Goal: Information Seeking & Learning: Learn about a topic

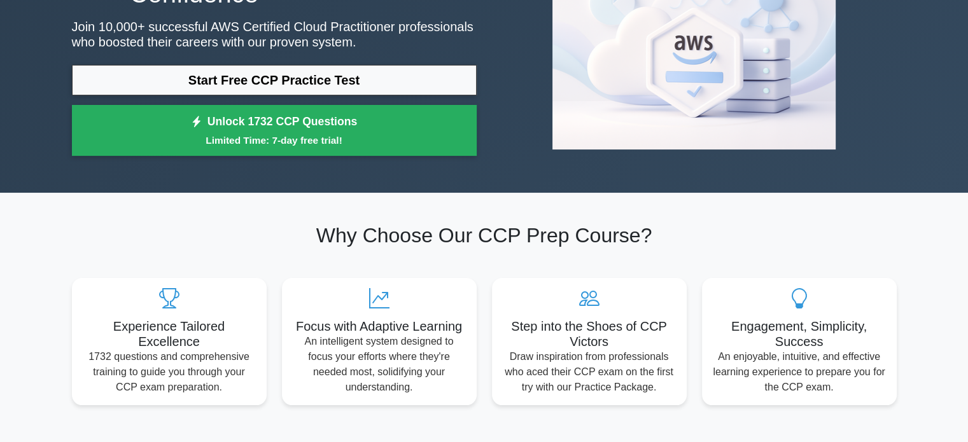
scroll to position [122, 0]
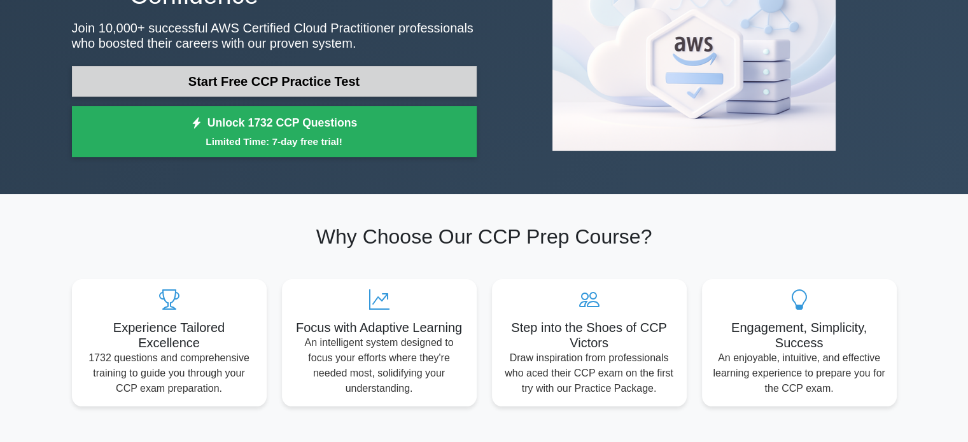
click at [256, 87] on link "Start Free CCP Practice Test" at bounding box center [274, 81] width 405 height 31
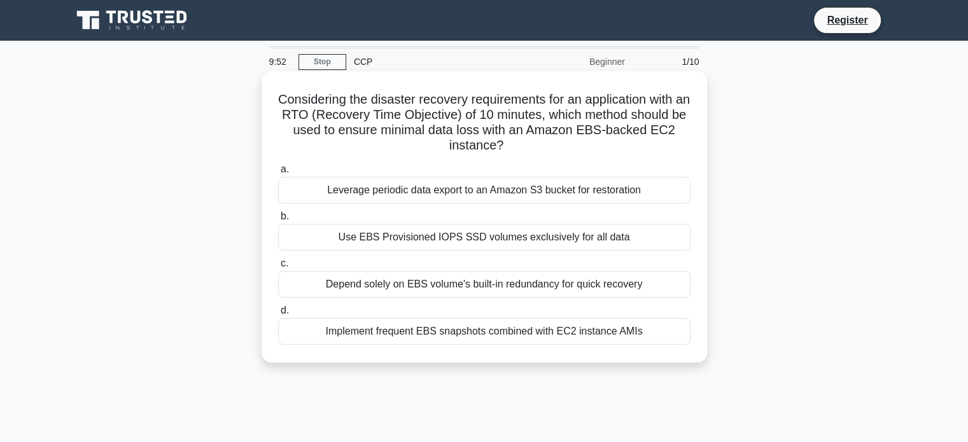
click at [407, 199] on div "Leverage periodic data export to an Amazon S3 bucket for restoration" at bounding box center [484, 190] width 412 height 27
click at [278, 174] on input "a. Leverage periodic data export to an Amazon S3 bucket for restoration" at bounding box center [278, 169] width 0 height 8
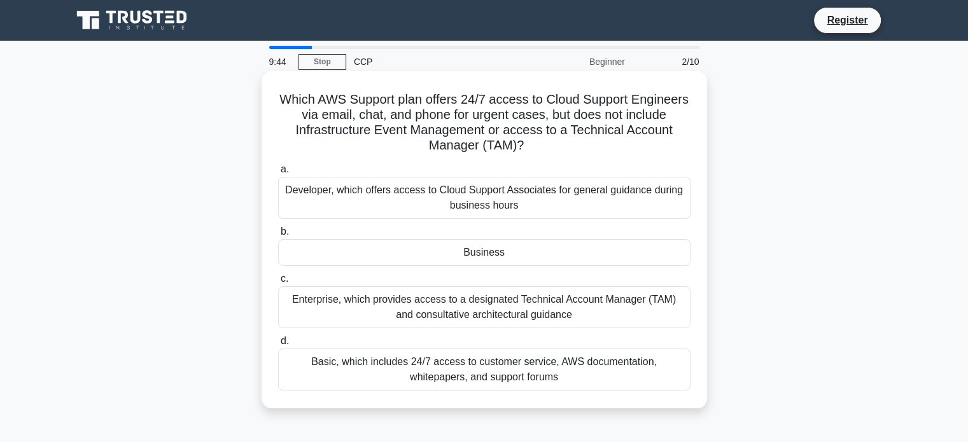
click at [420, 260] on div "Business" at bounding box center [484, 252] width 412 height 27
click at [278, 236] on input "b. Business" at bounding box center [278, 232] width 0 height 8
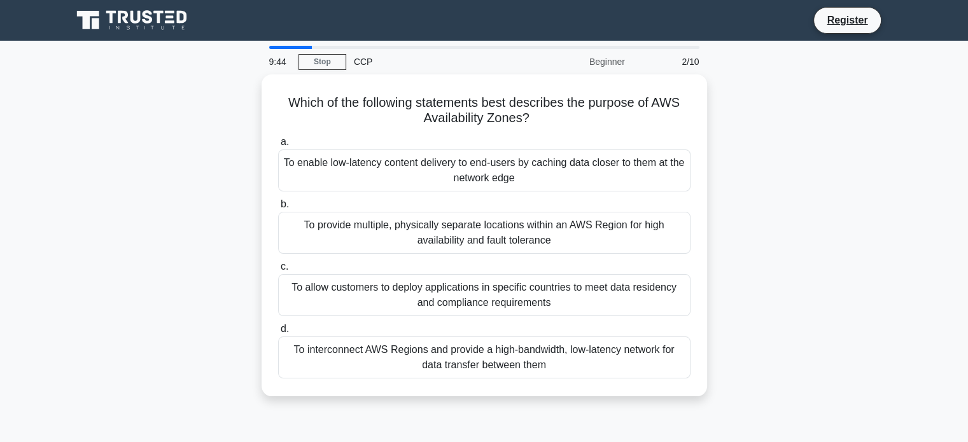
click at [420, 260] on label "c. To allow customers to deploy applications in specific countries to meet data…" at bounding box center [484, 287] width 412 height 57
click at [278, 263] on input "c. To allow customers to deploy applications in specific countries to meet data…" at bounding box center [278, 267] width 0 height 8
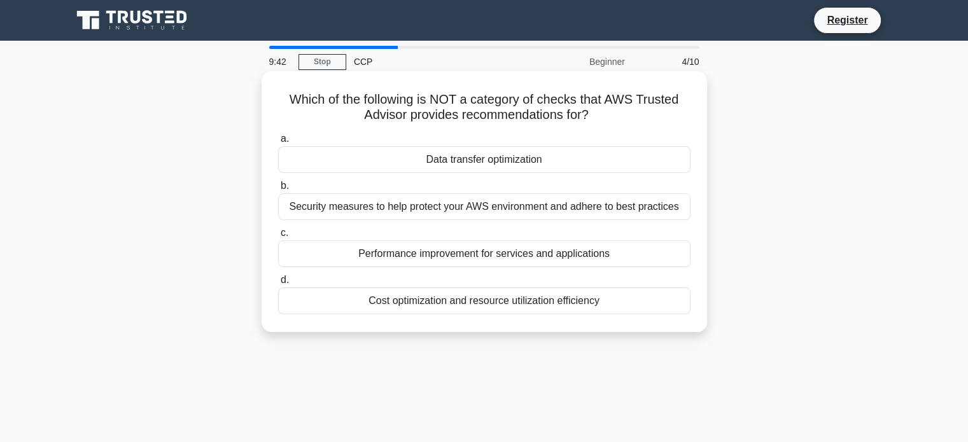
click at [430, 153] on div "Data transfer optimization" at bounding box center [484, 159] width 412 height 27
click at [278, 143] on input "a. Data transfer optimization" at bounding box center [278, 139] width 0 height 8
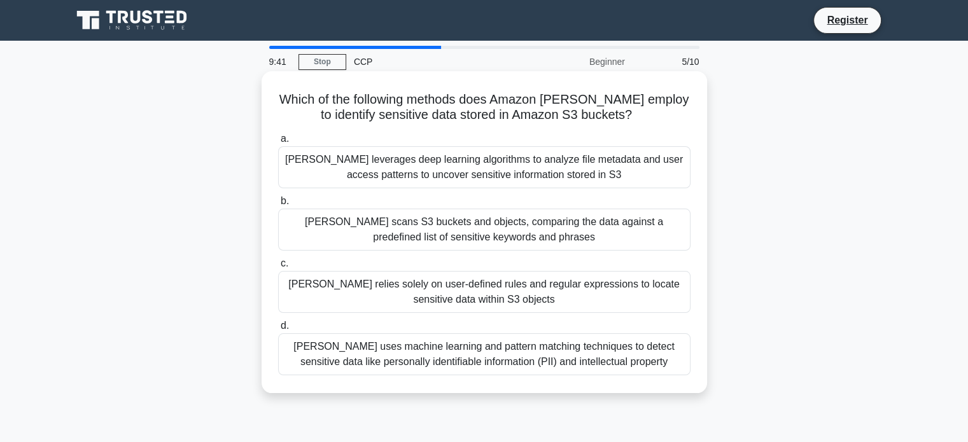
click at [402, 227] on div "Macie scans S3 buckets and objects, comparing the data against a predefined lis…" at bounding box center [484, 230] width 412 height 42
click at [278, 206] on input "b. Macie scans S3 buckets and objects, comparing the data against a predefined …" at bounding box center [278, 201] width 0 height 8
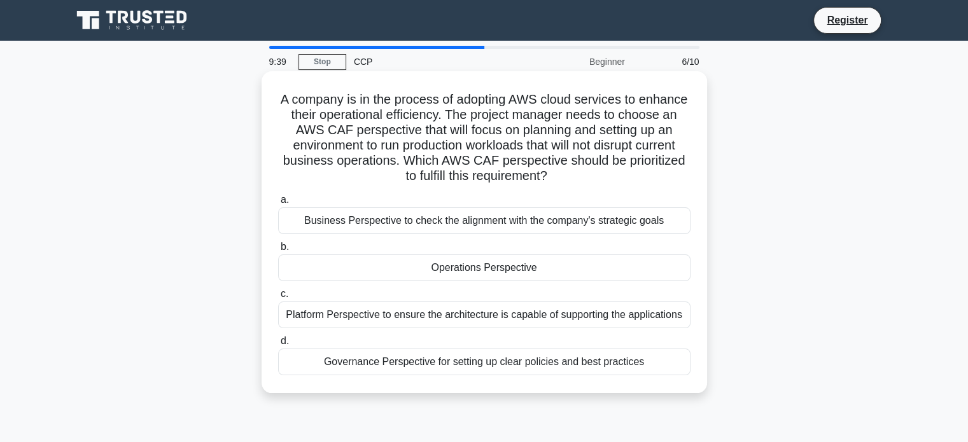
click at [407, 266] on div "Operations Perspective" at bounding box center [484, 268] width 412 height 27
click at [278, 251] on input "b. Operations Perspective" at bounding box center [278, 247] width 0 height 8
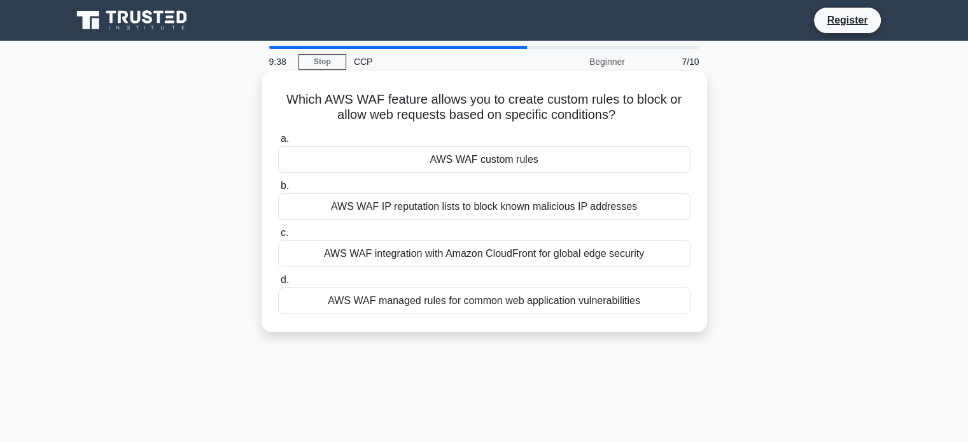
click at [416, 254] on div "AWS WAF integration with Amazon CloudFront for global edge security" at bounding box center [484, 254] width 412 height 27
click at [278, 237] on input "c. AWS WAF integration with Amazon CloudFront for global edge security" at bounding box center [278, 233] width 0 height 8
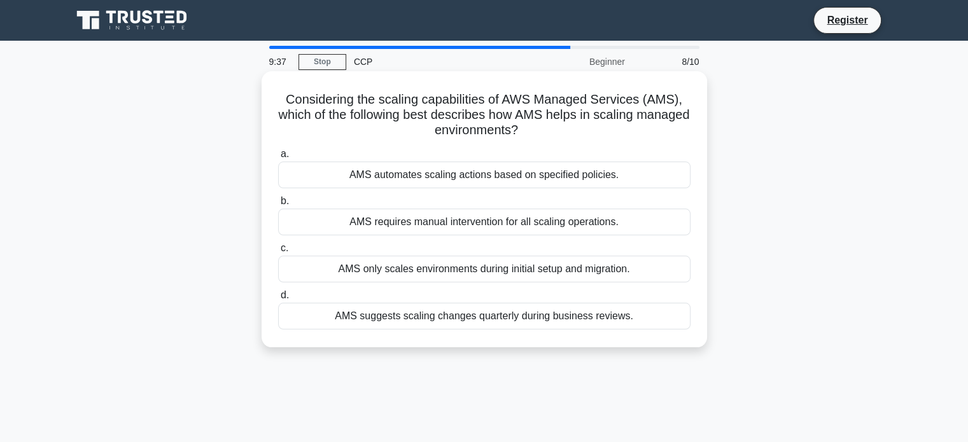
click at [420, 262] on div "AMS only scales environments during initial setup and migration." at bounding box center [484, 269] width 412 height 27
click at [278, 253] on input "c. AMS only scales environments during initial setup and migration." at bounding box center [278, 248] width 0 height 8
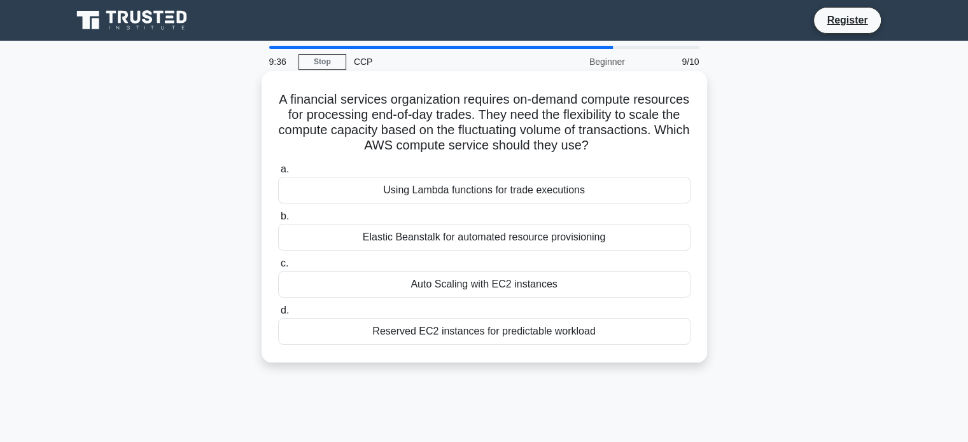
click at [426, 286] on div "Auto Scaling with EC2 instances" at bounding box center [484, 284] width 412 height 27
click at [278, 268] on input "c. Auto Scaling with EC2 instances" at bounding box center [278, 264] width 0 height 8
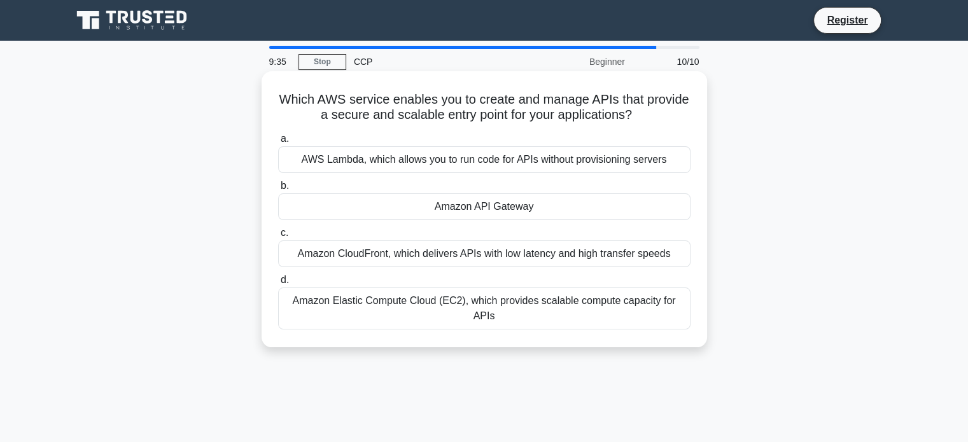
click at [416, 246] on div "Amazon CloudFront, which delivers APIs with low latency and high transfer speeds" at bounding box center [484, 254] width 412 height 27
click at [278, 237] on input "c. Amazon CloudFront, which delivers APIs with low latency and high transfer sp…" at bounding box center [278, 233] width 0 height 8
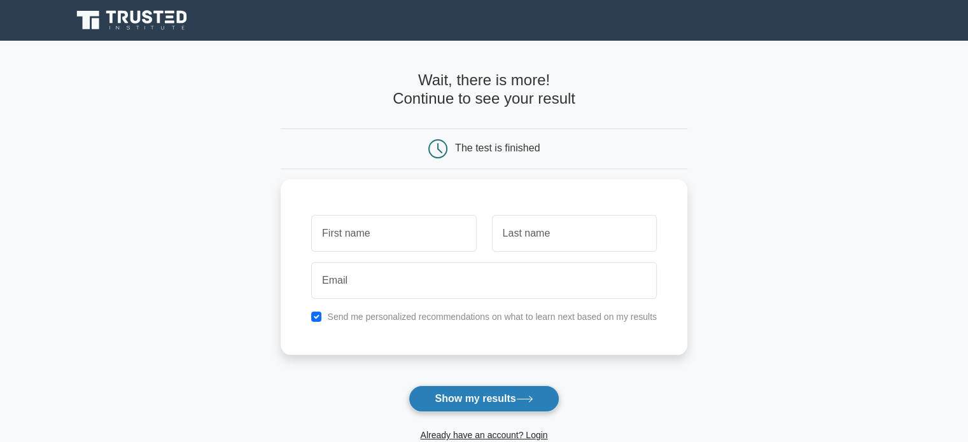
click at [491, 411] on button "Show my results" at bounding box center [484, 399] width 150 height 27
click at [297, 250] on div "Send me personalized recommendations on what to learn next based on my results" at bounding box center [484, 264] width 407 height 176
click at [314, 313] on input "checkbox" at bounding box center [316, 314] width 10 height 10
checkbox input "false"
click at [457, 404] on button "Show my results" at bounding box center [484, 399] width 150 height 27
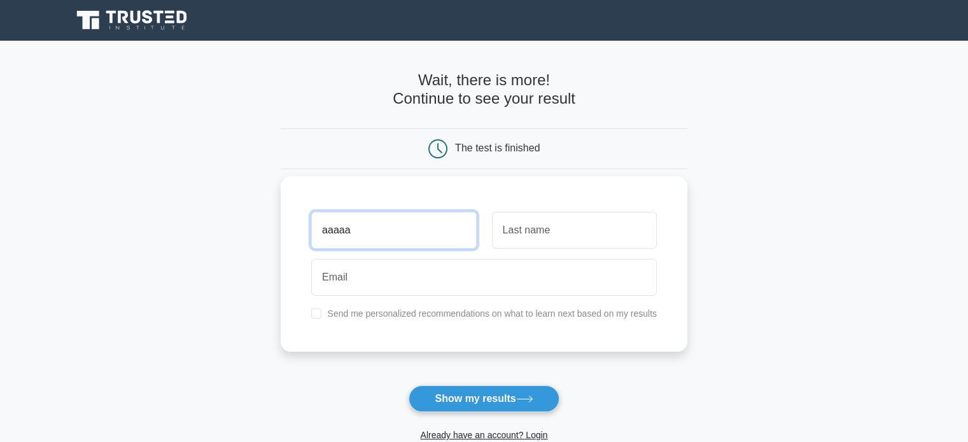
type input "aaaaa"
click at [549, 239] on input "text" at bounding box center [574, 230] width 165 height 37
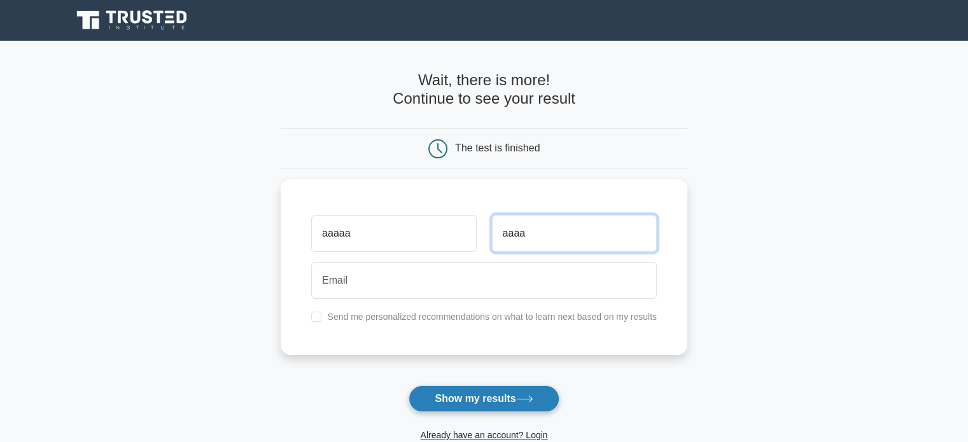
type input "aaaa"
click at [505, 394] on button "Show my results" at bounding box center [484, 399] width 150 height 27
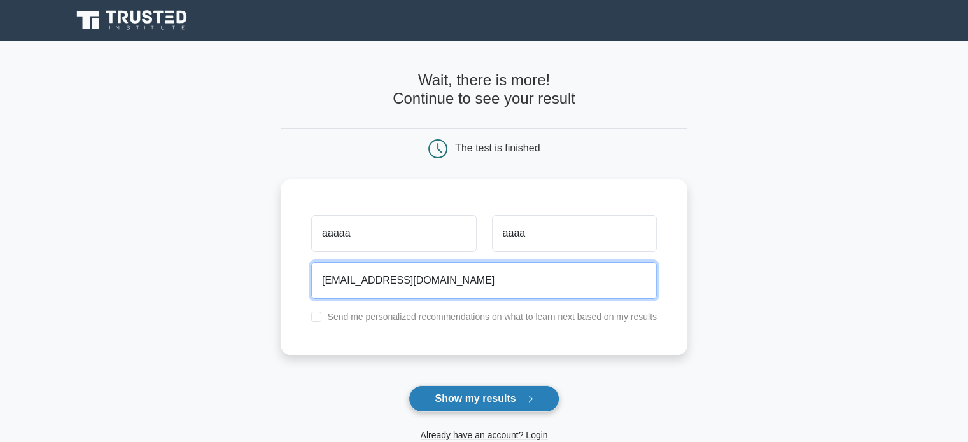
type input "aaa@gmail.com"
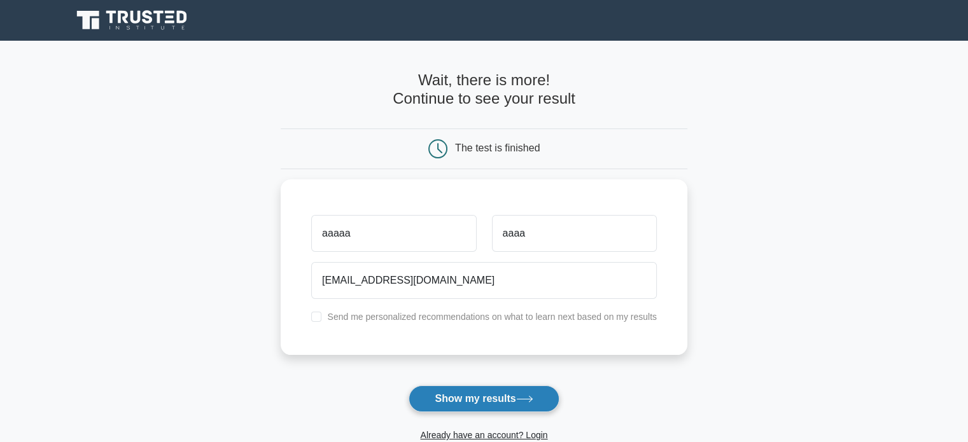
click at [489, 393] on button "Show my results" at bounding box center [484, 399] width 150 height 27
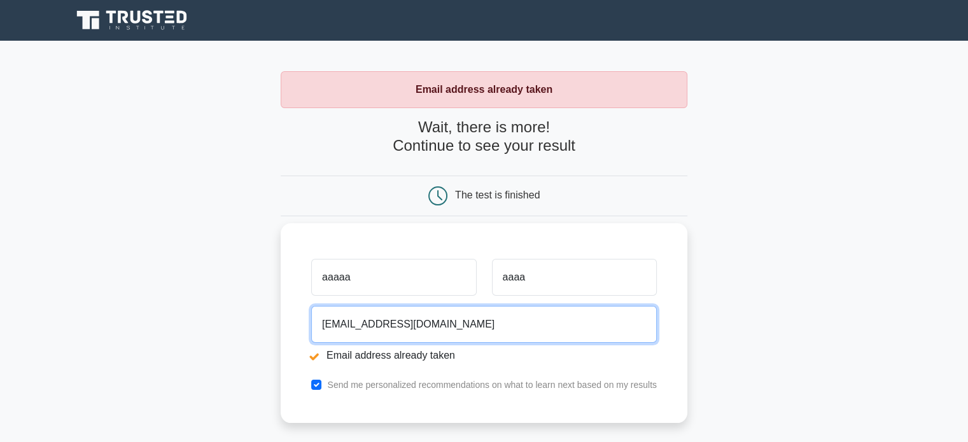
click at [336, 326] on input "aaa@gmail.com" at bounding box center [484, 324] width 346 height 37
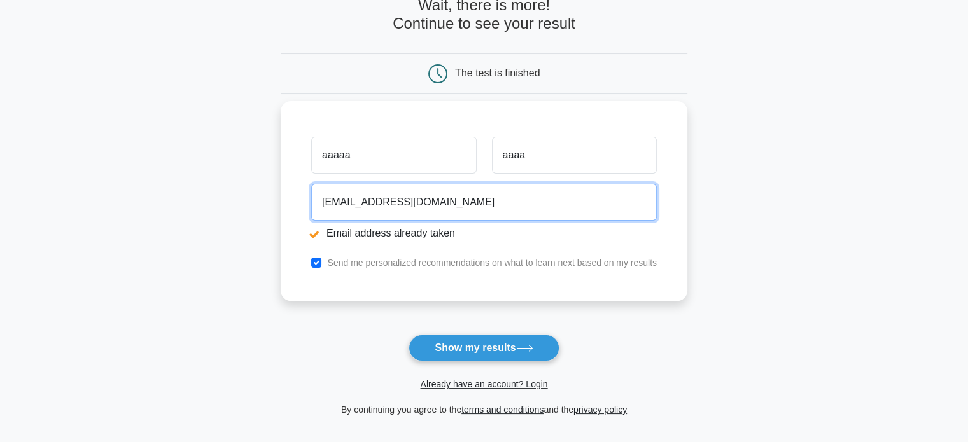
scroll to position [124, 0]
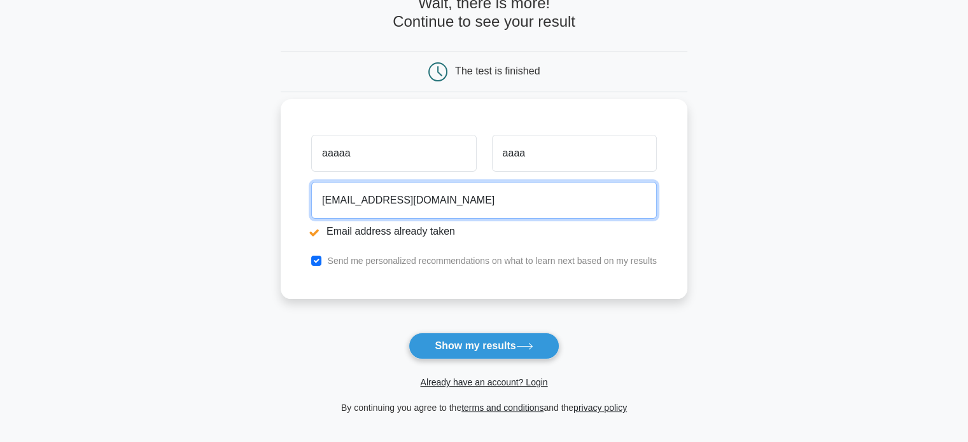
type input "aaa123w314@gmail.com"
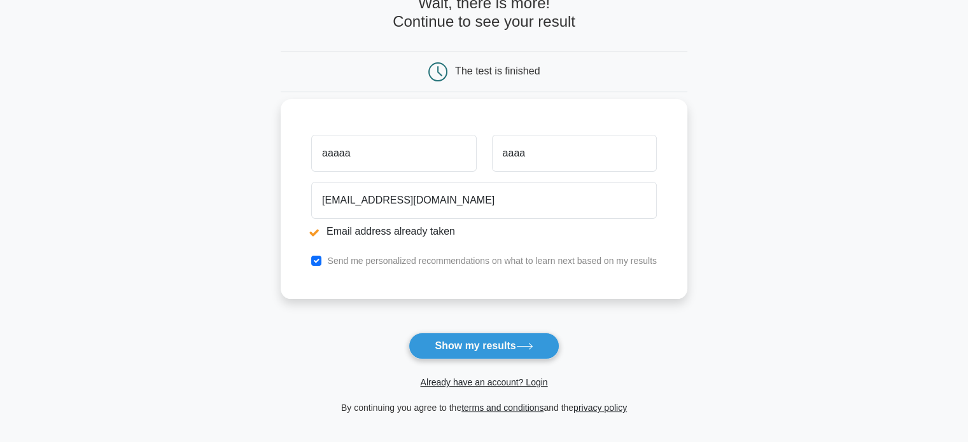
click at [323, 264] on div "Send me personalized recommendations on what to learn next based on my results" at bounding box center [484, 260] width 361 height 15
click at [317, 259] on input "checkbox" at bounding box center [316, 261] width 10 height 10
checkbox input "false"
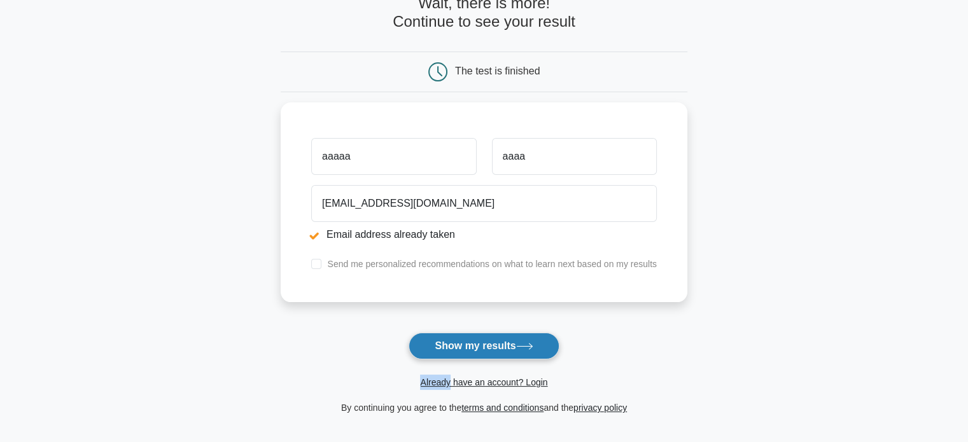
drag, startPoint x: 451, startPoint y: 359, endPoint x: 446, endPoint y: 351, distance: 9.7
click at [446, 351] on form "Wait, there is more! Continue to see your result The test is finished aaaaa aaaa" at bounding box center [484, 204] width 407 height 421
click at [446, 351] on button "Show my results" at bounding box center [484, 346] width 150 height 27
